Goal: Navigation & Orientation: Find specific page/section

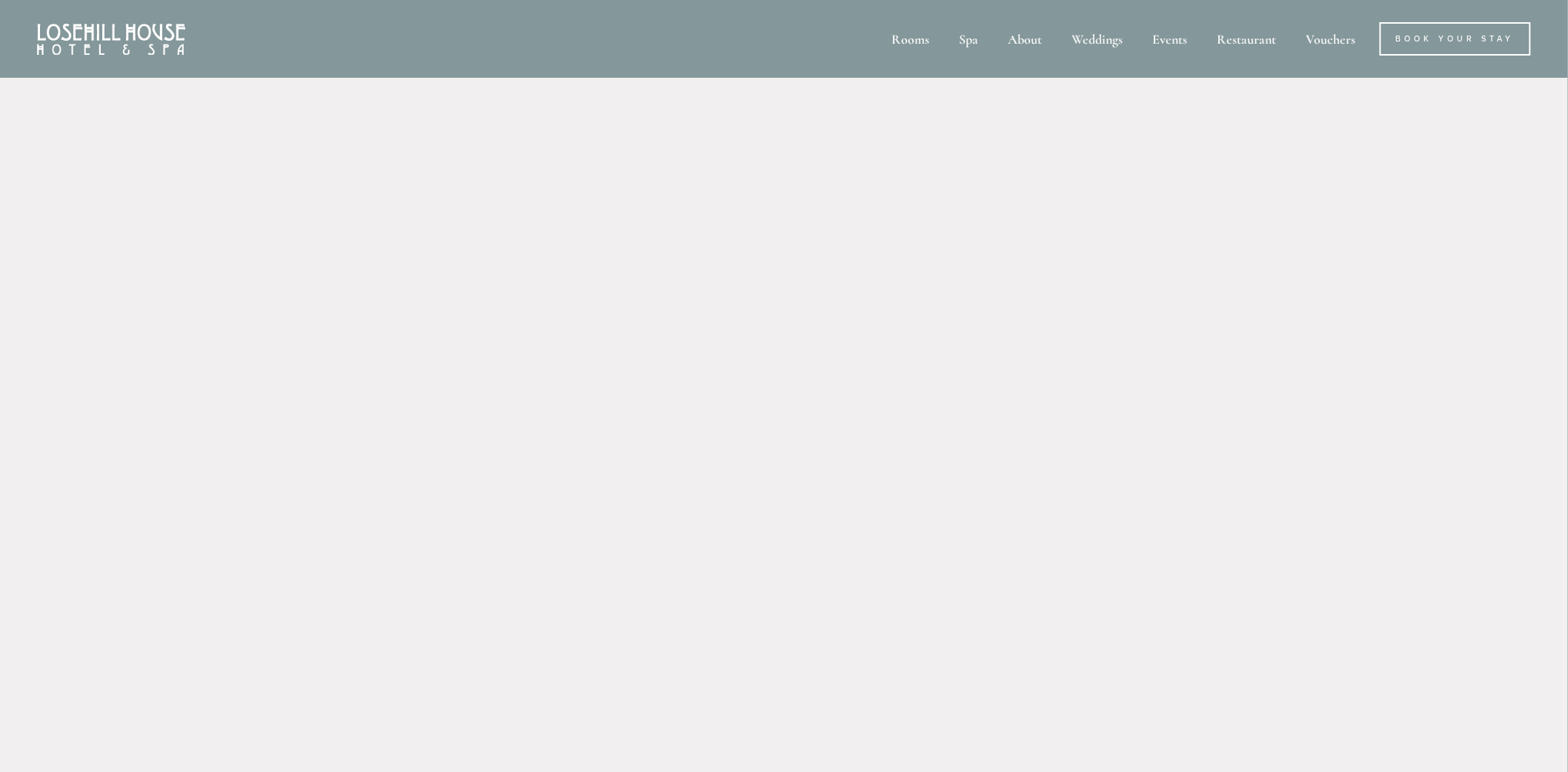
click at [82, 35] on img at bounding box center [111, 39] width 148 height 31
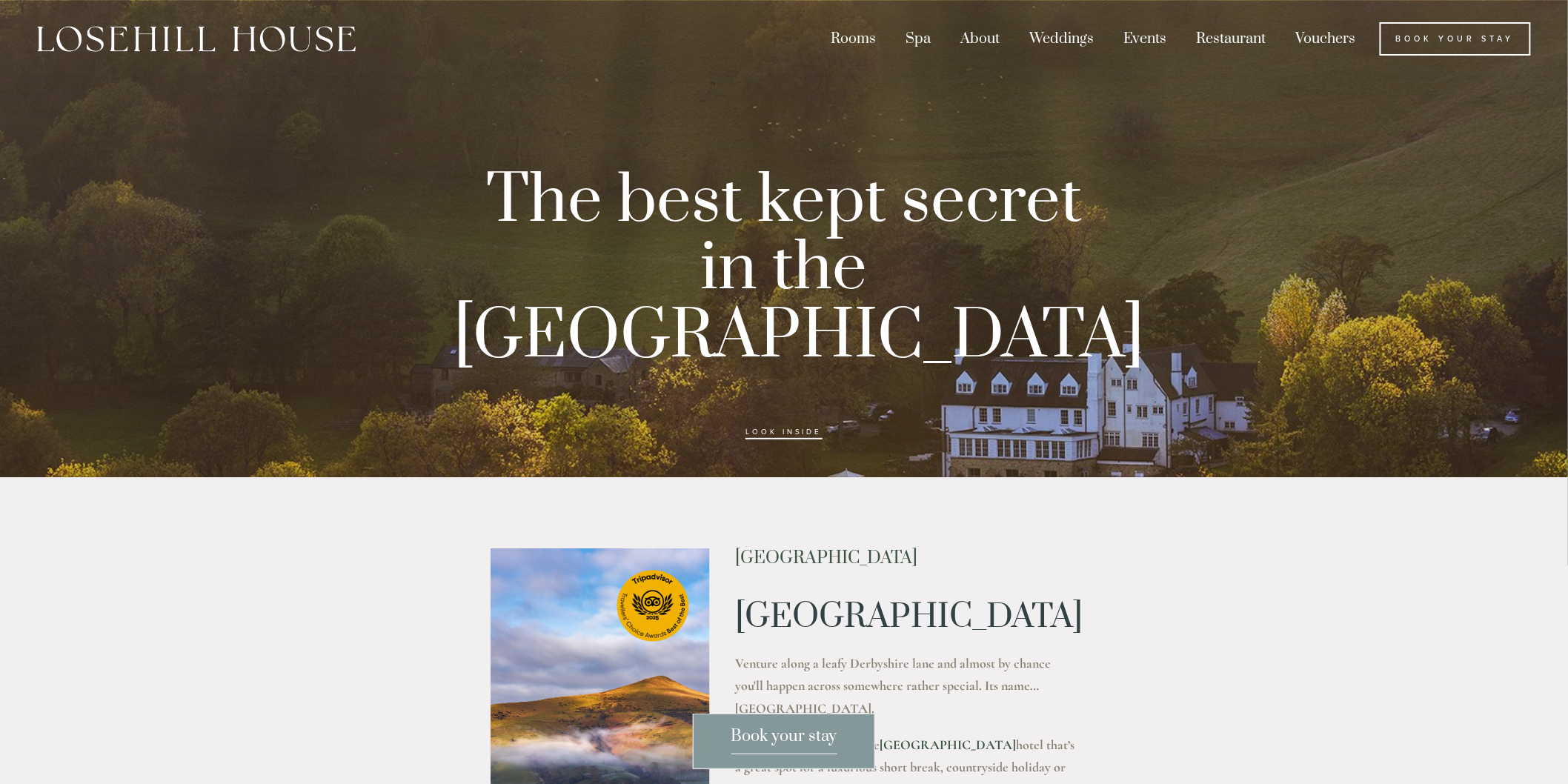
click at [253, 50] on img at bounding box center [197, 39] width 319 height 26
click at [1398, 46] on link "Book Your Stay" at bounding box center [1455, 39] width 151 height 33
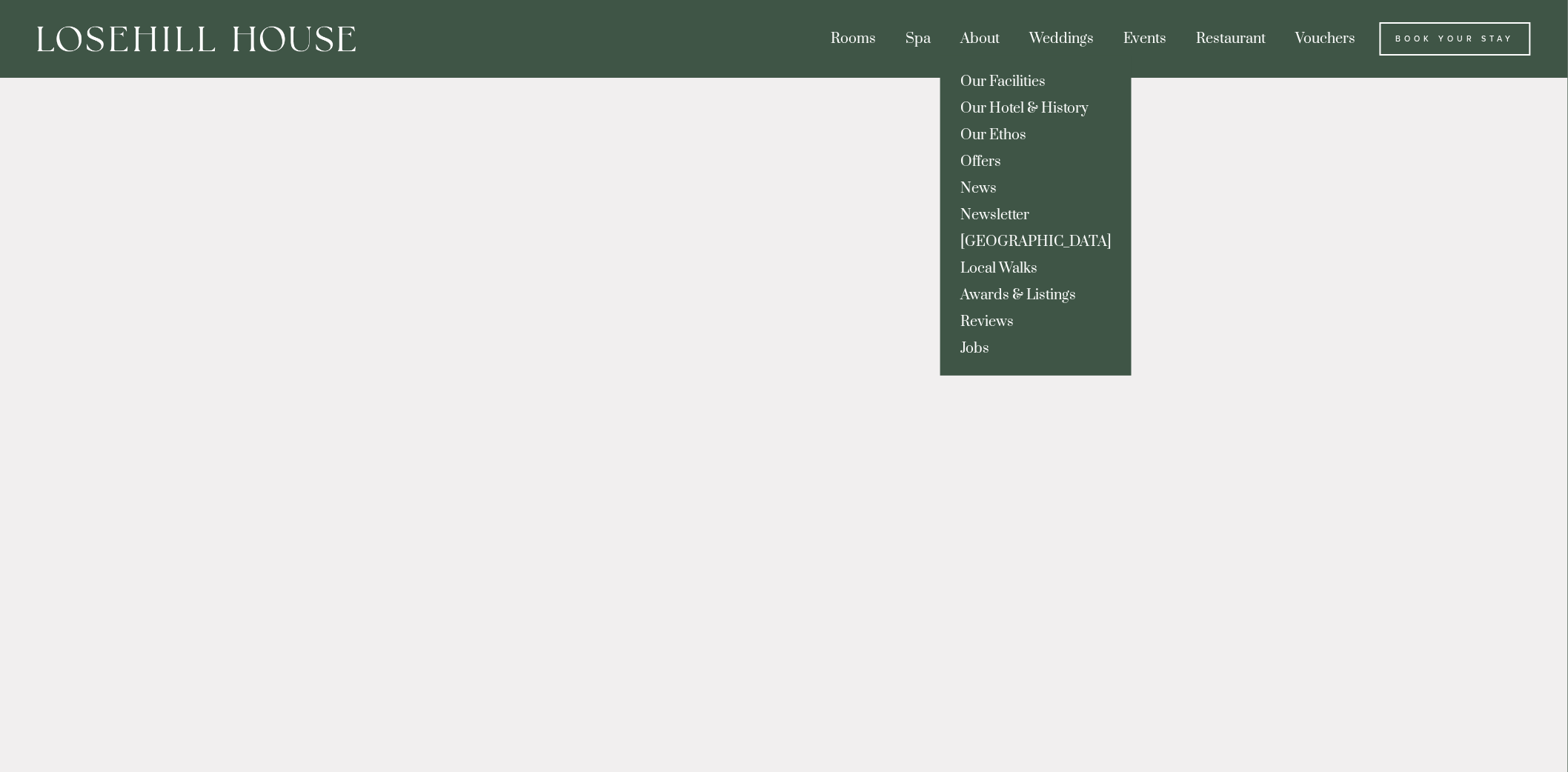
click at [967, 340] on link "Jobs" at bounding box center [1036, 348] width 191 height 26
